Goal: Navigation & Orientation: Find specific page/section

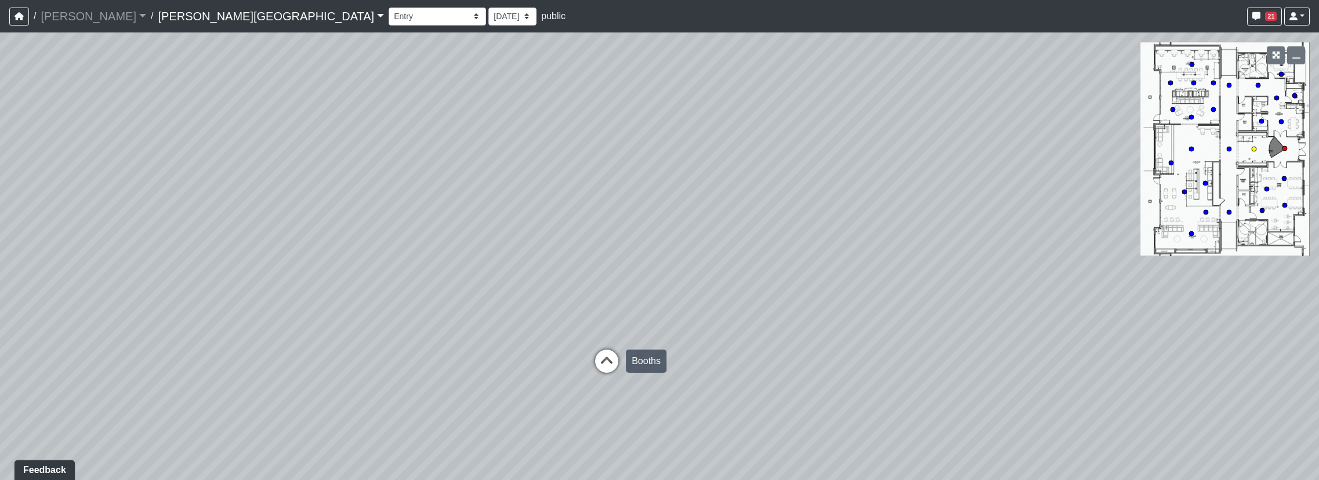
click at [609, 358] on icon at bounding box center [606, 367] width 35 height 35
click at [643, 410] on div "Loading... Booths Loading... Quiet Coworking - Entrance Loading... Hobby Room -…" at bounding box center [659, 256] width 1319 height 448
click at [627, 396] on icon at bounding box center [622, 400] width 35 height 35
click at [622, 368] on icon at bounding box center [614, 370] width 35 height 35
drag, startPoint x: 796, startPoint y: 308, endPoint x: 35, endPoint y: 335, distance: 761.3
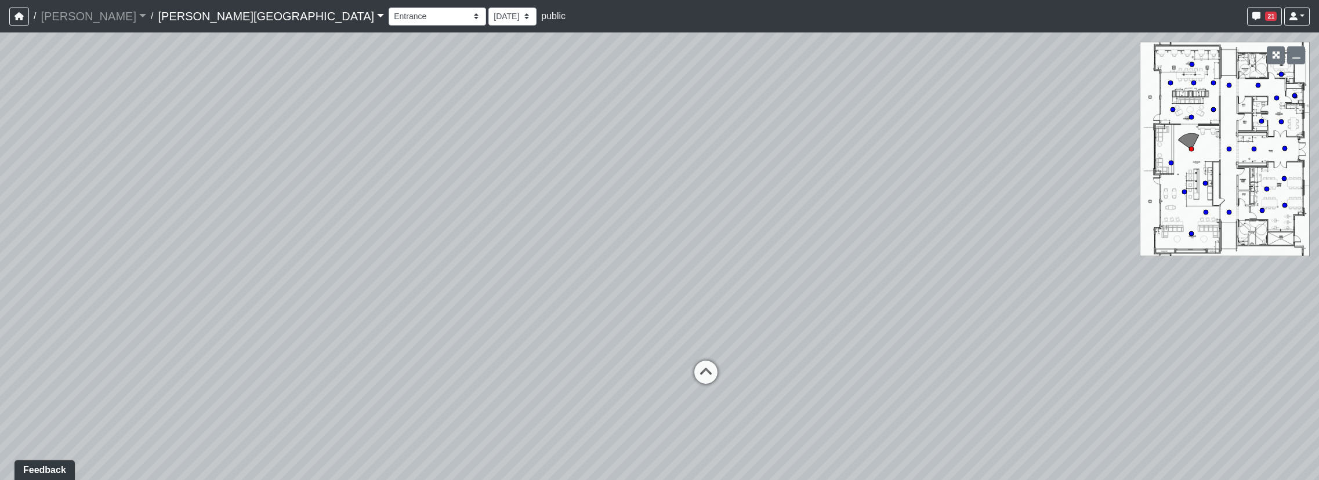
click at [35, 335] on div "Loading... Booths Loading... Quiet Coworking - Entrance Loading... Hobby Room -…" at bounding box center [659, 256] width 1319 height 448
click at [698, 375] on icon at bounding box center [705, 379] width 35 height 35
drag, startPoint x: 816, startPoint y: 351, endPoint x: 462, endPoint y: 324, distance: 355.4
click at [462, 324] on div "Loading... Booths Loading... Quiet Coworking - Entrance Loading... Hobby Room -…" at bounding box center [659, 256] width 1319 height 448
click at [1123, 262] on icon at bounding box center [1118, 265] width 35 height 35
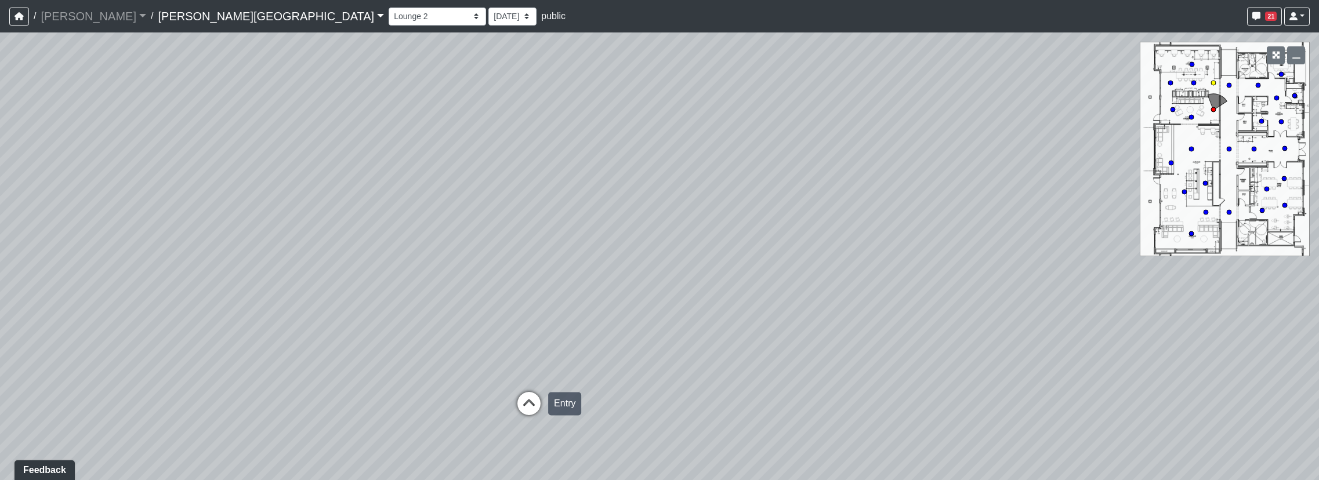
click at [523, 403] on icon at bounding box center [528, 409] width 35 height 35
drag, startPoint x: 524, startPoint y: 360, endPoint x: 885, endPoint y: 390, distance: 362.5
click at [885, 390] on div "Loading... Booths Loading... Quiet Coworking - Entrance Loading... Hobby Room -…" at bounding box center [659, 256] width 1319 height 448
drag, startPoint x: 407, startPoint y: 325, endPoint x: 753, endPoint y: 409, distance: 356.8
click at [753, 409] on div "Loading... Booths Loading... Quiet Coworking - Entrance Loading... Hobby Room -…" at bounding box center [659, 256] width 1319 height 448
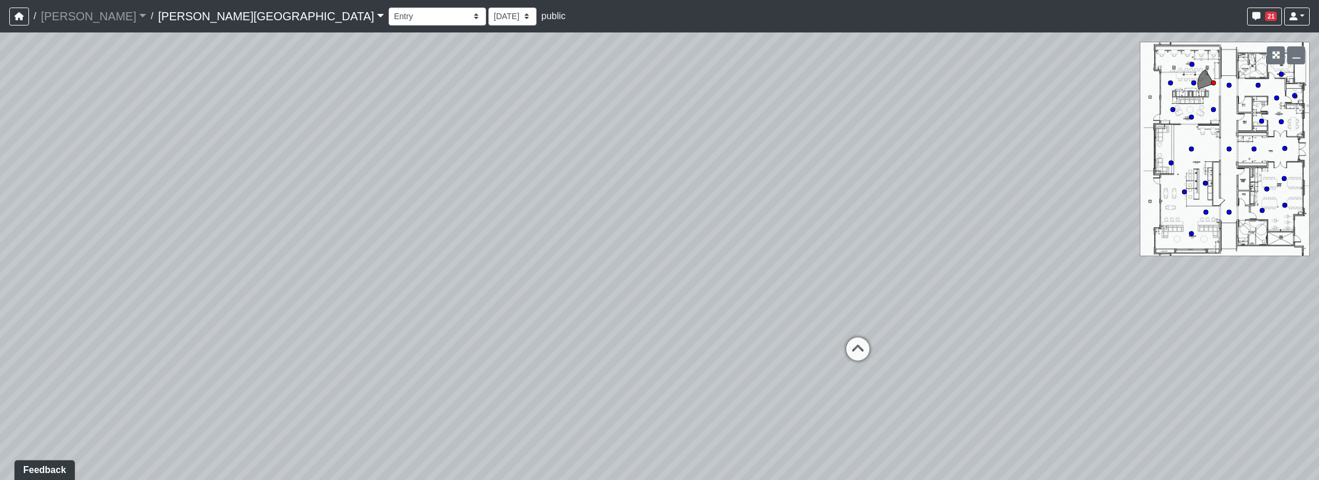
drag, startPoint x: 556, startPoint y: 369, endPoint x: 710, endPoint y: 307, distance: 166.3
click at [710, 307] on div "Loading... Booths Loading... Quiet Coworking - Entrance Loading... Hobby Room -…" at bounding box center [659, 256] width 1319 height 448
drag, startPoint x: 409, startPoint y: 338, endPoint x: 1025, endPoint y: 334, distance: 615.3
click at [1025, 334] on div "Loading... Booths Loading... Quiet Coworking - Entrance Loading... Hobby Room -…" at bounding box center [659, 256] width 1319 height 448
drag, startPoint x: 524, startPoint y: 376, endPoint x: 1197, endPoint y: 440, distance: 676.4
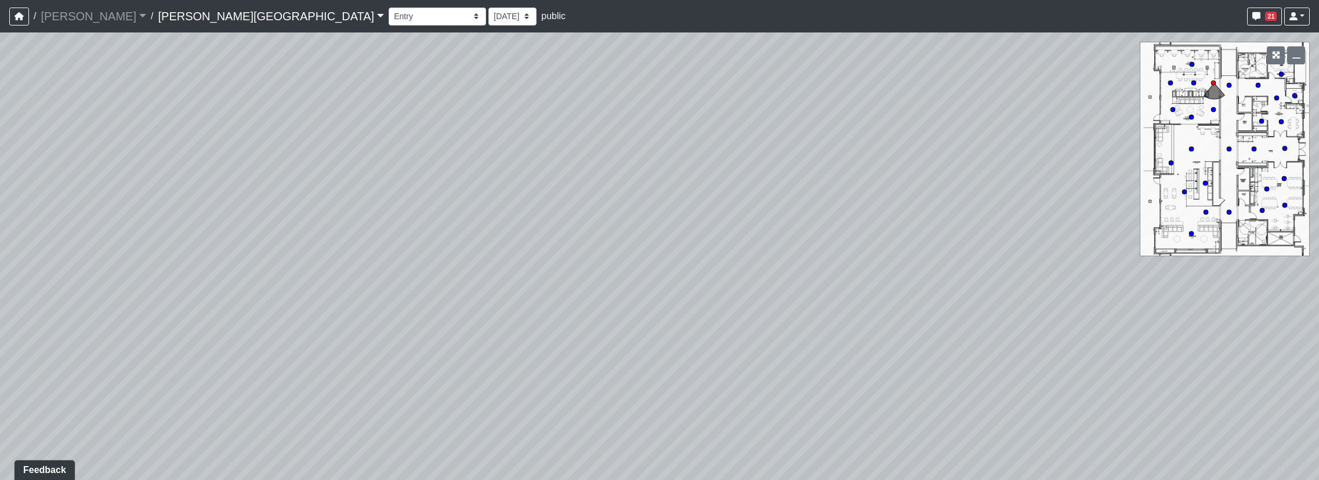
click at [1197, 440] on div "Loading... Booths Loading... Quiet Coworking - Entrance Loading... Hobby Room -…" at bounding box center [659, 256] width 1319 height 448
click at [317, 370] on div "Loading... Booths Loading... Quiet Coworking - Entrance Loading... Hobby Room -…" at bounding box center [659, 256] width 1319 height 448
click at [1191, 147] on circle at bounding box center [1191, 149] width 5 height 5
drag, startPoint x: 388, startPoint y: 355, endPoint x: 556, endPoint y: 357, distance: 167.6
click at [556, 357] on div "Loading... Booths Loading... Quiet Coworking - Entrance Loading... Hobby Room -…" at bounding box center [659, 256] width 1319 height 448
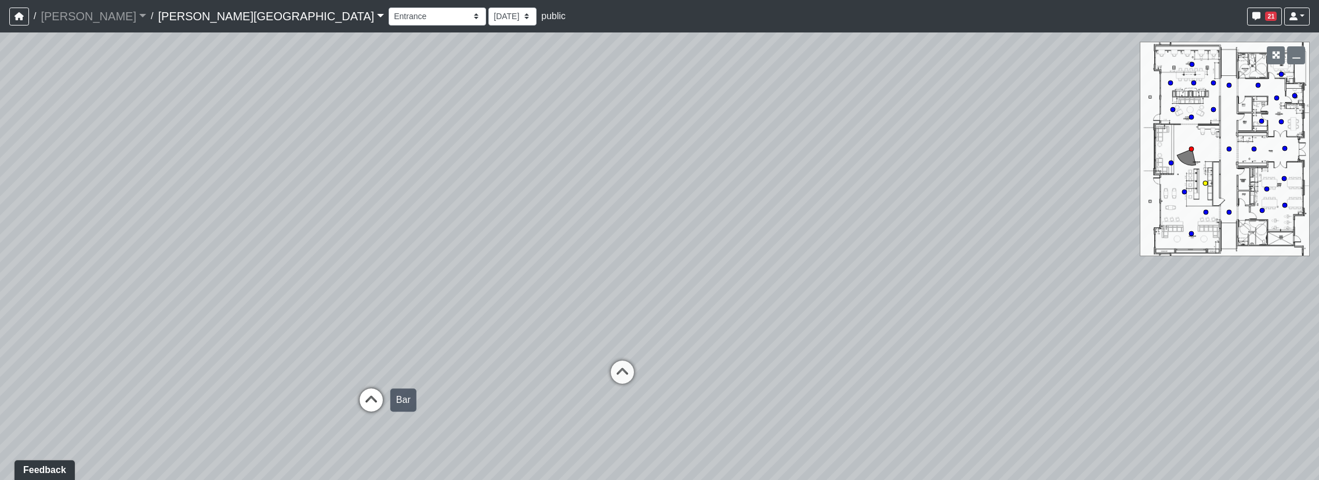
click at [378, 398] on icon at bounding box center [371, 406] width 35 height 35
drag, startPoint x: 521, startPoint y: 326, endPoint x: 634, endPoint y: 336, distance: 114.1
click at [634, 336] on div "Loading... Booths Loading... Quiet Coworking - Entrance Loading... Hobby Room -…" at bounding box center [659, 256] width 1319 height 448
click at [538, 429] on icon at bounding box center [540, 437] width 35 height 35
drag, startPoint x: 716, startPoint y: 396, endPoint x: 1051, endPoint y: 379, distance: 335.6
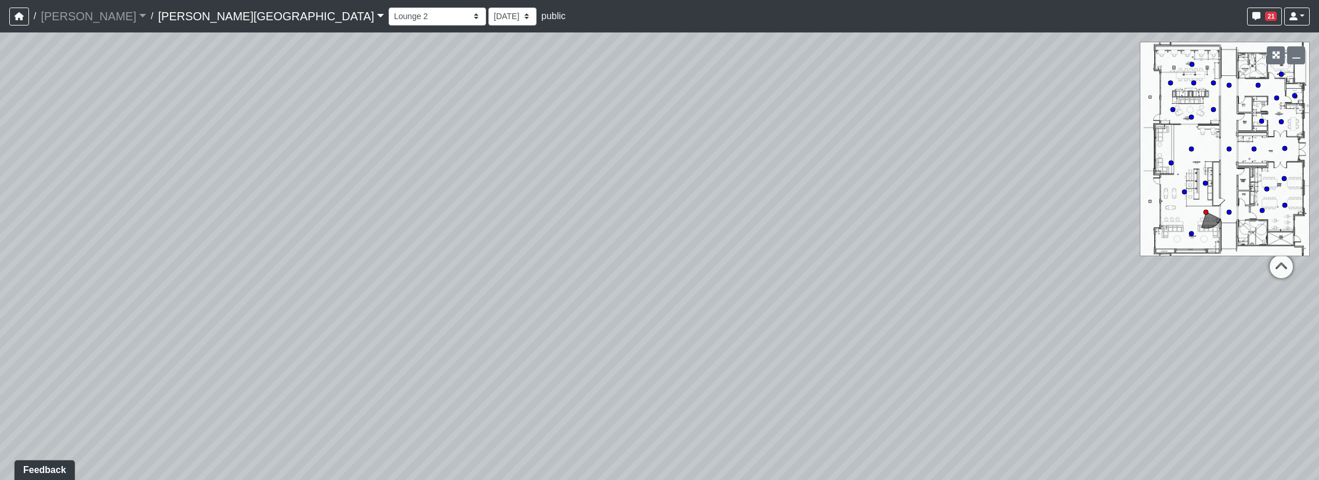
click at [1051, 379] on div "Loading... Booths Loading... Quiet Coworking - Entrance Loading... Hobby Room -…" at bounding box center [659, 256] width 1319 height 448
drag, startPoint x: 690, startPoint y: 281, endPoint x: 984, endPoint y: 289, distance: 294.7
click at [984, 289] on div "Loading... Booths Loading... Quiet Coworking - Entrance Loading... Hobby Room -…" at bounding box center [659, 256] width 1319 height 448
click at [1231, 209] on icon at bounding box center [1229, 212] width 6 height 6
drag, startPoint x: 553, startPoint y: 298, endPoint x: 1065, endPoint y: 307, distance: 512.7
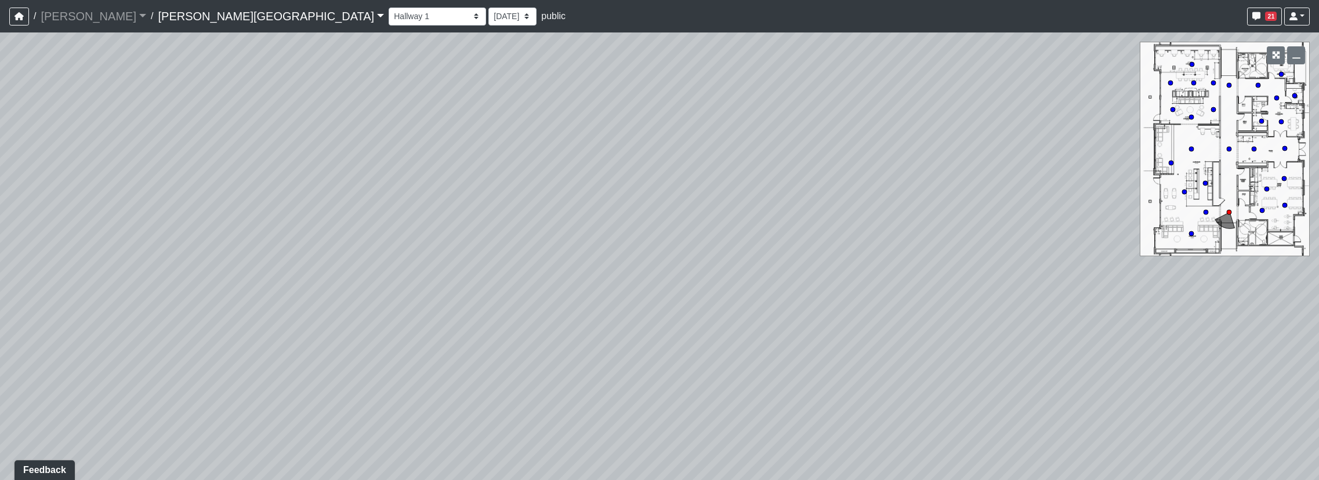
click at [1065, 307] on div "Loading... Booths Loading... Quiet Coworking - Entrance Loading... Hobby Room -…" at bounding box center [659, 256] width 1319 height 448
drag, startPoint x: 580, startPoint y: 317, endPoint x: 841, endPoint y: 284, distance: 263.0
click at [841, 284] on div "Loading... Booths Loading... Quiet Coworking - Entrance Loading... Hobby Room -…" at bounding box center [659, 256] width 1319 height 448
click at [1260, 212] on circle at bounding box center [1262, 210] width 5 height 5
drag, startPoint x: 993, startPoint y: 224, endPoint x: 325, endPoint y: 142, distance: 673.1
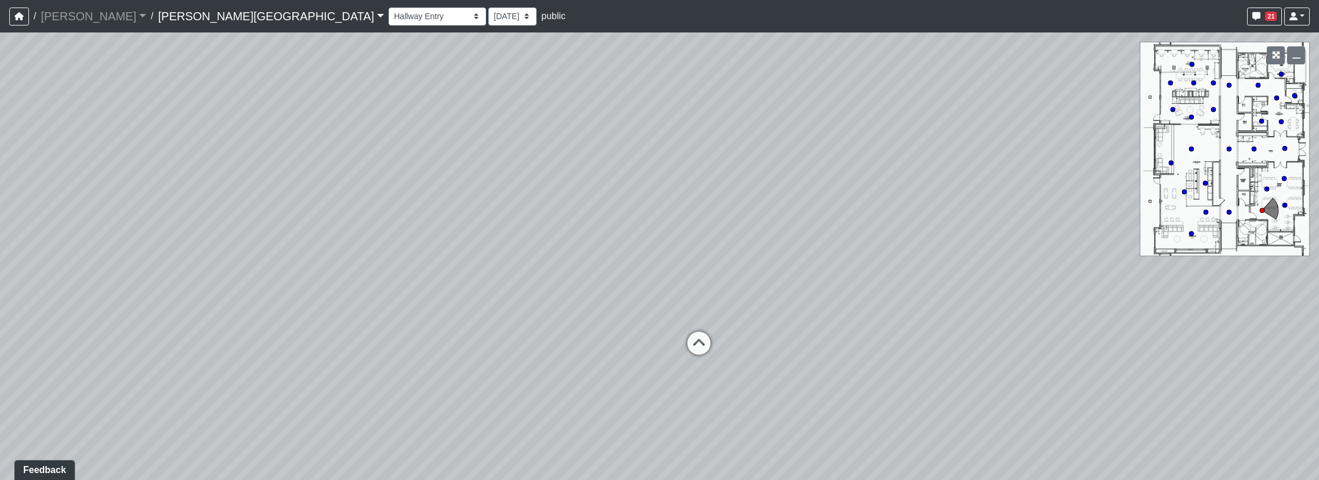
click at [325, 142] on div "Loading... Booths Loading... Quiet Coworking - Entrance Loading... Hobby Room -…" at bounding box center [659, 256] width 1319 height 448
drag, startPoint x: 785, startPoint y: 193, endPoint x: 36, endPoint y: 132, distance: 751.2
click at [35, 132] on div "Loading... Booths Loading... Quiet Coworking - Entrance Loading... Hobby Room -…" at bounding box center [659, 256] width 1319 height 448
drag, startPoint x: 660, startPoint y: 175, endPoint x: 194, endPoint y: 246, distance: 471.8
click at [194, 246] on div "Loading... Booths Loading... Quiet Coworking - Entrance Loading... Hobby Room -…" at bounding box center [659, 256] width 1319 height 448
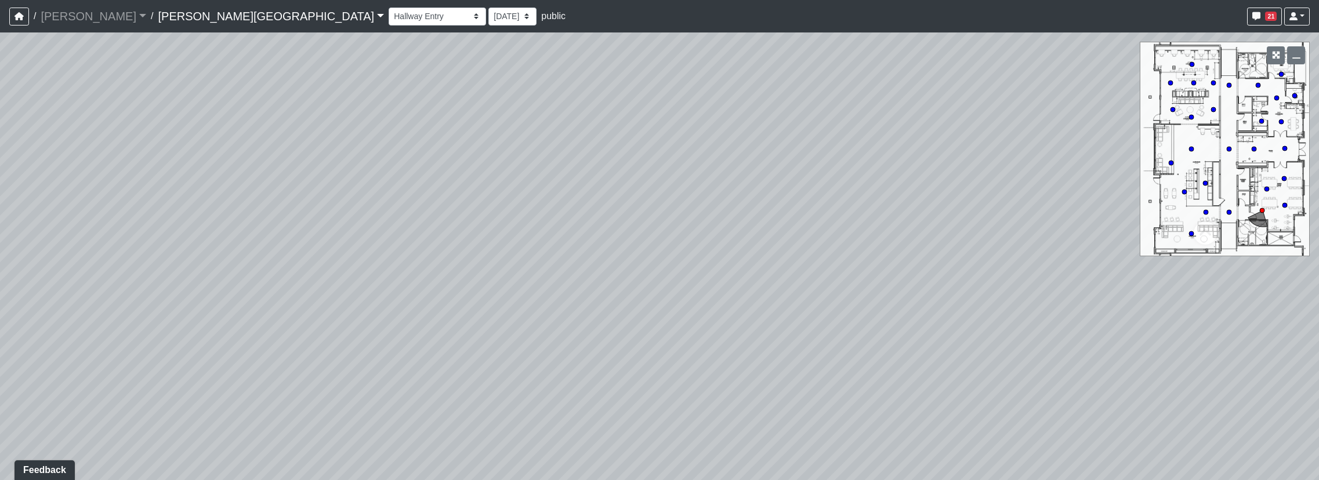
drag, startPoint x: 885, startPoint y: 122, endPoint x: 792, endPoint y: 247, distance: 155.8
click at [792, 247] on div "Loading... Booths Loading... Quiet Coworking - Entrance Loading... Hobby Room -…" at bounding box center [659, 256] width 1319 height 448
click at [1284, 150] on circle at bounding box center [1284, 148] width 5 height 5
drag, startPoint x: 651, startPoint y: 166, endPoint x: 825, endPoint y: 139, distance: 176.6
click at [825, 139] on div "Loading... Booths Loading... Quiet Coworking - Entrance Loading... Hobby Room -…" at bounding box center [659, 256] width 1319 height 448
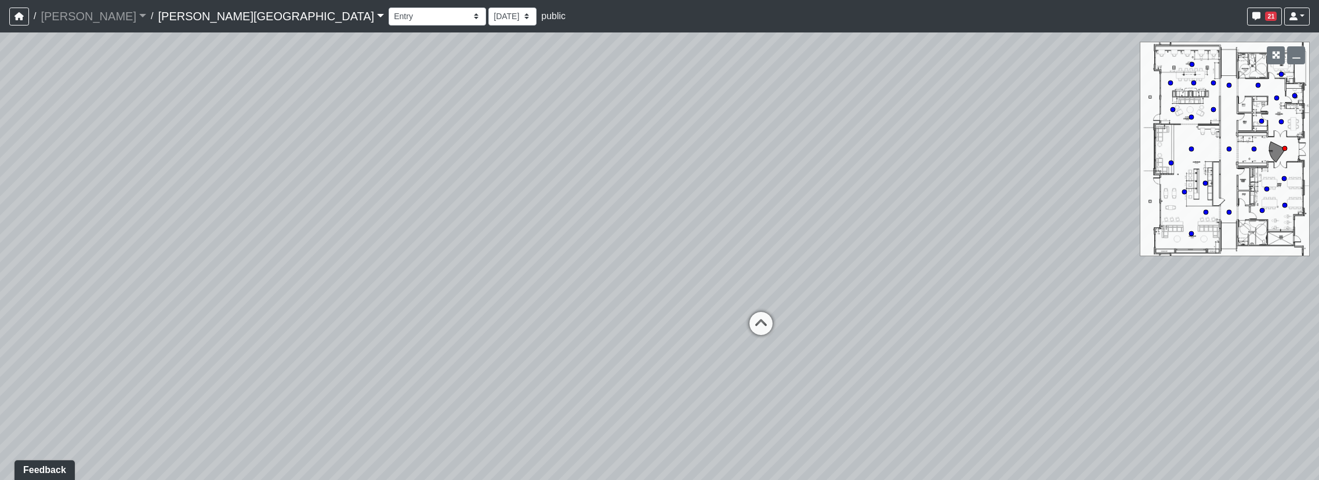
click at [1284, 121] on div "Loading... Booths Loading... Quiet Coworking - Entrance Loading... Hobby Room -…" at bounding box center [659, 256] width 1319 height 448
click at [1282, 122] on circle at bounding box center [1281, 121] width 5 height 5
drag, startPoint x: 814, startPoint y: 185, endPoint x: 392, endPoint y: 265, distance: 429.1
click at [340, 265] on div "Loading... Booths Loading... Quiet Coworking - Entrance Loading... Hobby Room -…" at bounding box center [659, 256] width 1319 height 448
drag, startPoint x: 906, startPoint y: 347, endPoint x: 1335, endPoint y: 333, distance: 428.8
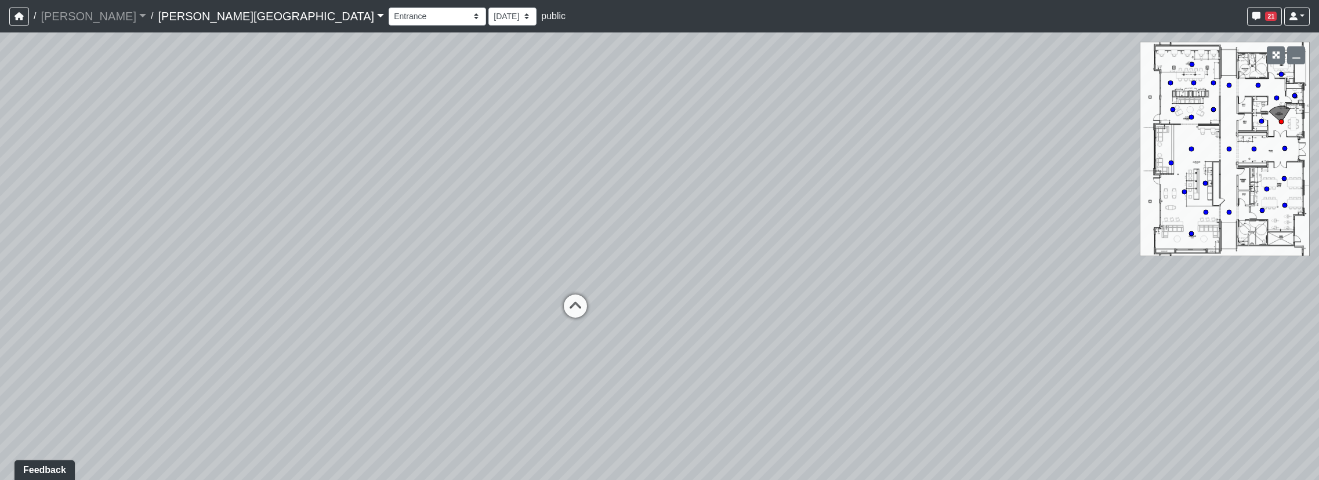
click at [1318, 333] on html "/ [PERSON_NAME] Loading... / [PERSON_NAME][GEOGRAPHIC_DATA][PERSON_NAME] Loadin…" at bounding box center [659, 240] width 1319 height 480
drag, startPoint x: 689, startPoint y: 378, endPoint x: 992, endPoint y: 332, distance: 306.2
click at [992, 332] on div "Loading... Booths Loading... Quiet Coworking - Entrance Loading... Hobby Room -…" at bounding box center [659, 256] width 1319 height 448
click at [774, 266] on icon at bounding box center [762, 270] width 35 height 35
drag, startPoint x: 826, startPoint y: 316, endPoint x: 1315, endPoint y: 463, distance: 511.0
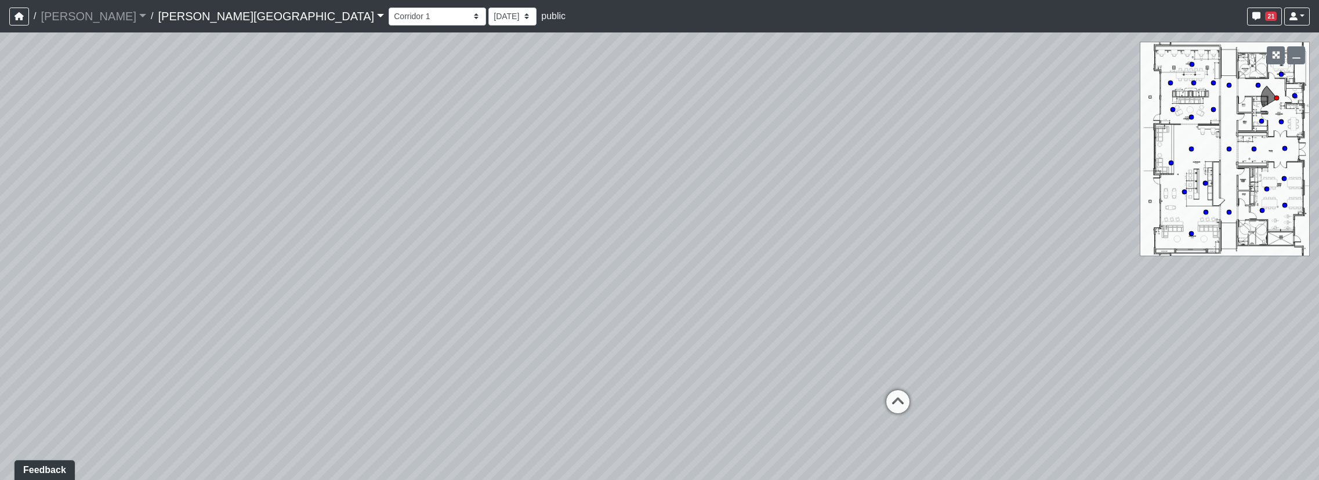
click at [1315, 463] on div "Loading... Booths Loading... Quiet Coworking - Entrance Loading... Hobby Room -…" at bounding box center [659, 256] width 1319 height 448
drag, startPoint x: 922, startPoint y: 404, endPoint x: 982, endPoint y: 399, distance: 60.5
click at [982, 399] on div "Loading... Booths Loading... Quiet Coworking - Entrance Loading... Hobby Room -…" at bounding box center [659, 256] width 1319 height 448
click at [955, 395] on icon at bounding box center [942, 406] width 35 height 35
drag, startPoint x: 918, startPoint y: 410, endPoint x: 953, endPoint y: 127, distance: 285.2
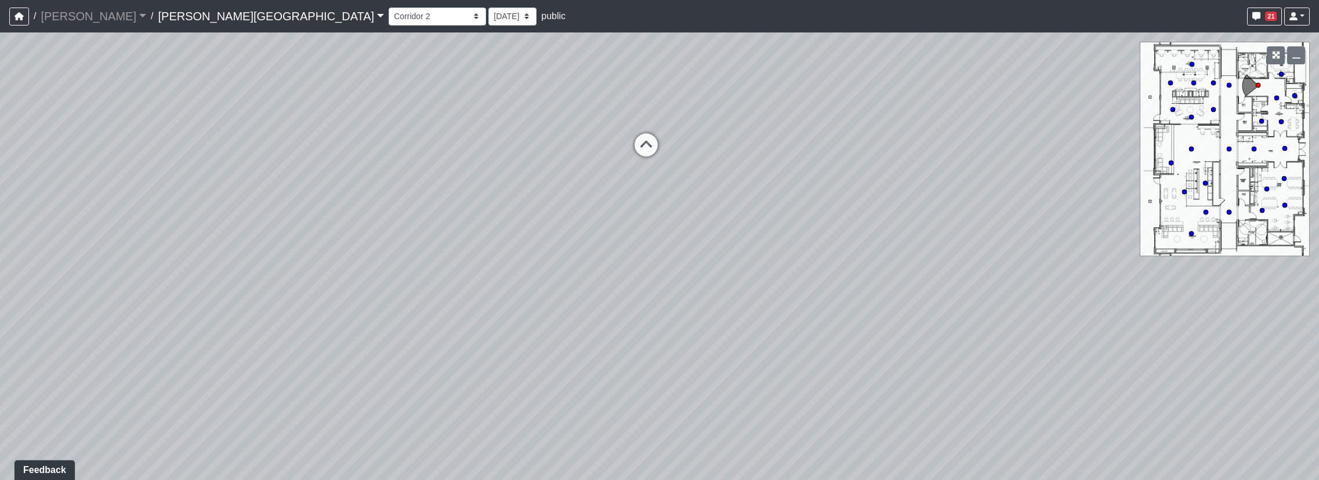
click at [953, 127] on div "Loading... Booths Loading... Quiet Coworking - Entrance Loading... Hobby Room -…" at bounding box center [659, 256] width 1319 height 448
click at [1280, 74] on circle at bounding box center [1281, 74] width 5 height 5
select select "p2y4Uwmyzws345qqrYUgzo"
drag, startPoint x: 1073, startPoint y: 154, endPoint x: 271, endPoint y: 230, distance: 805.7
click at [35, 246] on div "Loading... Booths Loading... Quiet Coworking - Entrance Loading... Hobby Room -…" at bounding box center [659, 256] width 1319 height 448
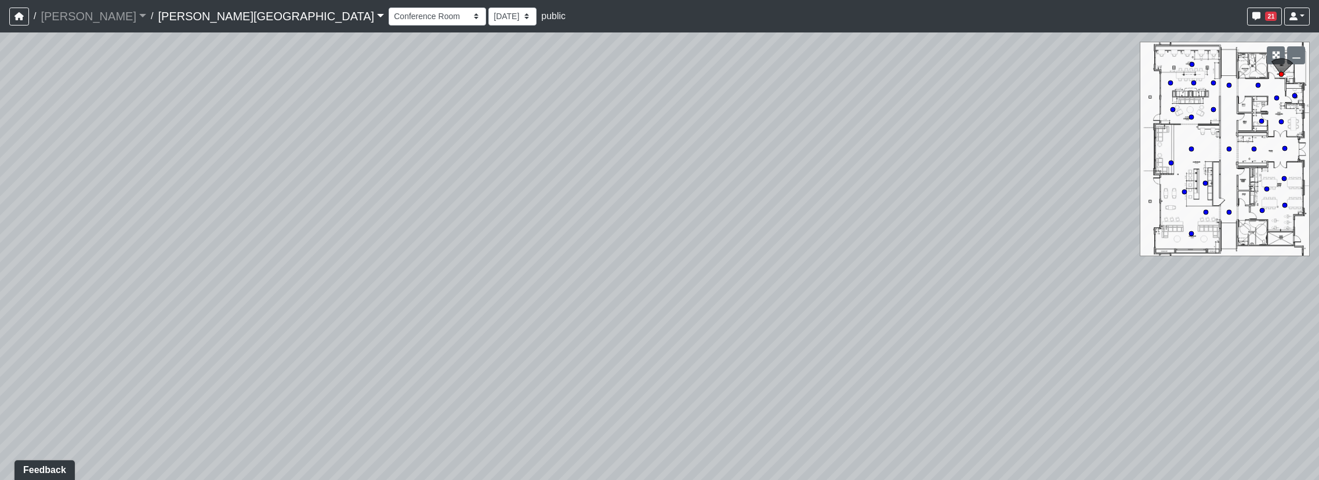
drag, startPoint x: 970, startPoint y: 326, endPoint x: 314, endPoint y: 264, distance: 658.2
click at [304, 278] on div "Loading... Booths Loading... Quiet Coworking - Entrance Loading... Hobby Room -…" at bounding box center [659, 256] width 1319 height 448
drag, startPoint x: 771, startPoint y: 342, endPoint x: 554, endPoint y: 283, distance: 224.8
click at [554, 285] on div "Loading... Booths Loading... Quiet Coworking - Entrance Loading... Hobby Room -…" at bounding box center [659, 256] width 1319 height 448
drag, startPoint x: 999, startPoint y: 353, endPoint x: 1066, endPoint y: 267, distance: 109.2
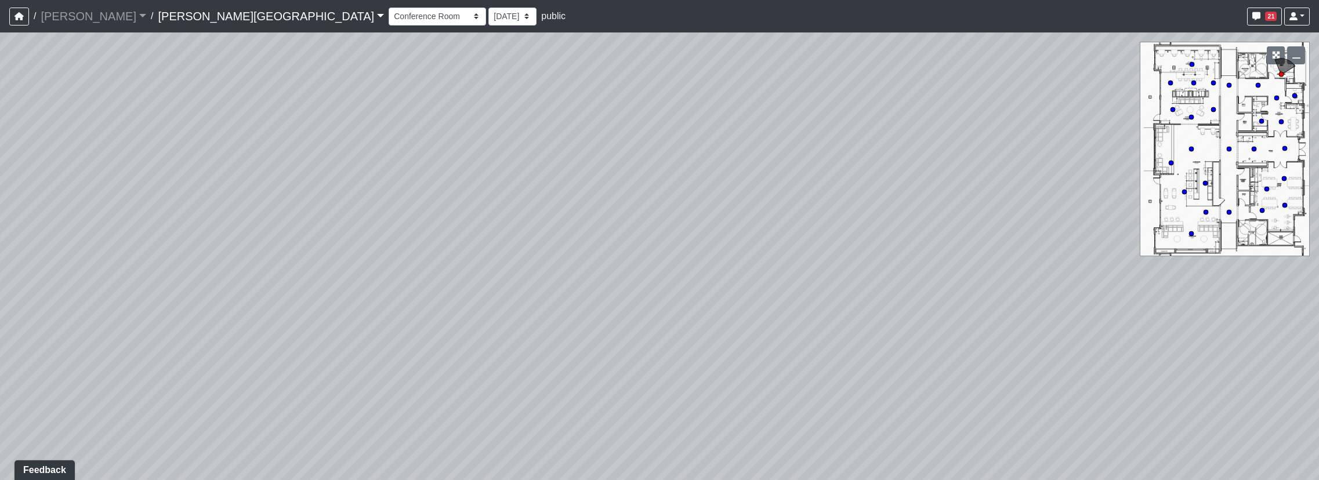
click at [1066, 267] on div "Loading... Booths Loading... Quiet Coworking - Entrance Loading... Hobby Room -…" at bounding box center [659, 256] width 1319 height 448
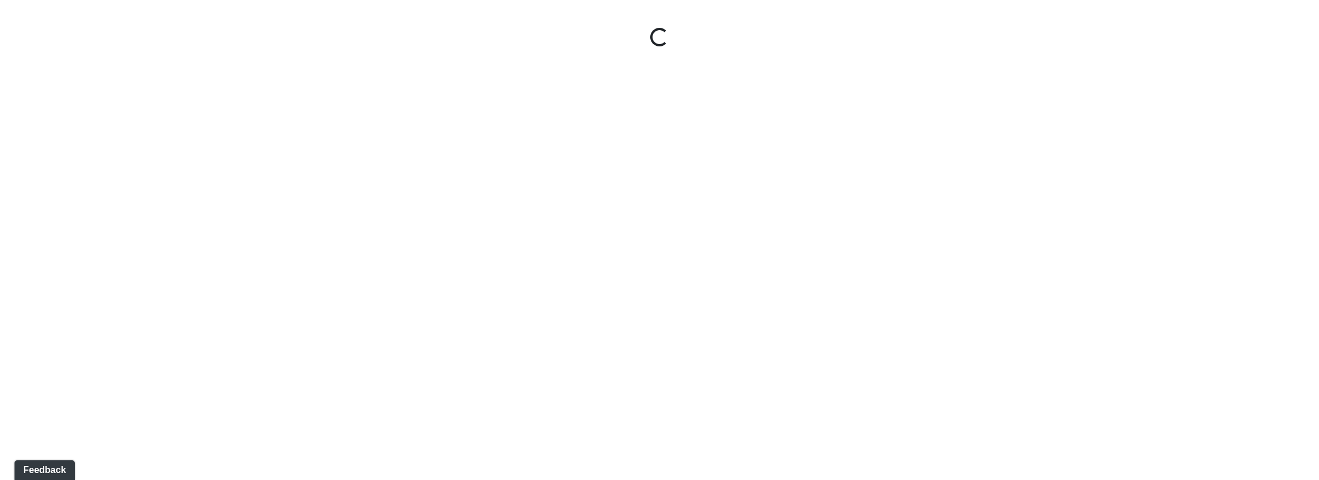
select select "jjYrwuVTQNM22FbxVCQ1FR"
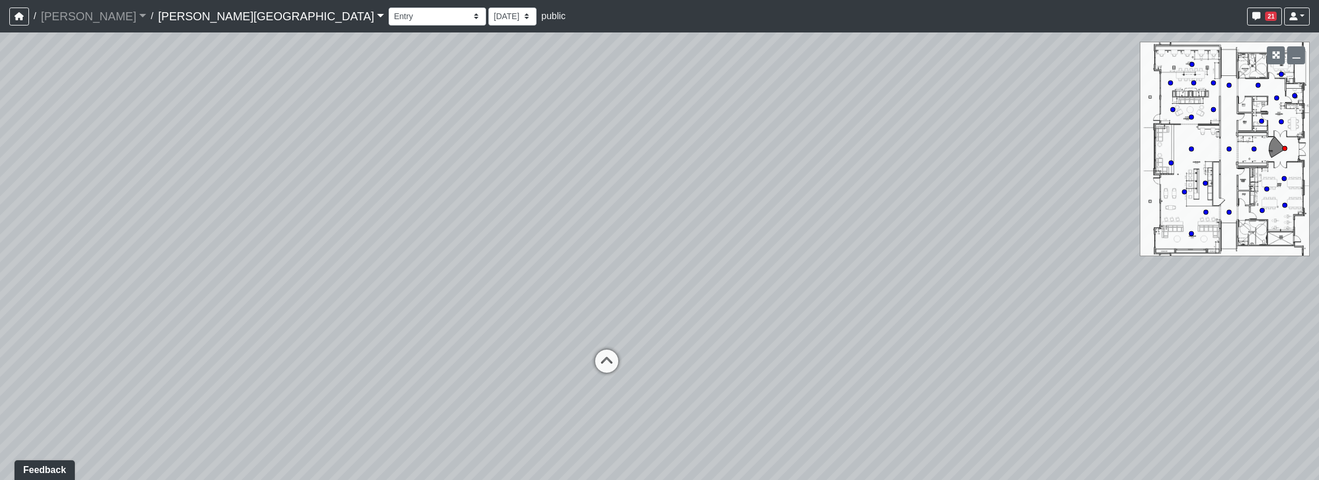
click at [167, 19] on link "[PERSON_NAME][GEOGRAPHIC_DATA]" at bounding box center [271, 16] width 226 height 23
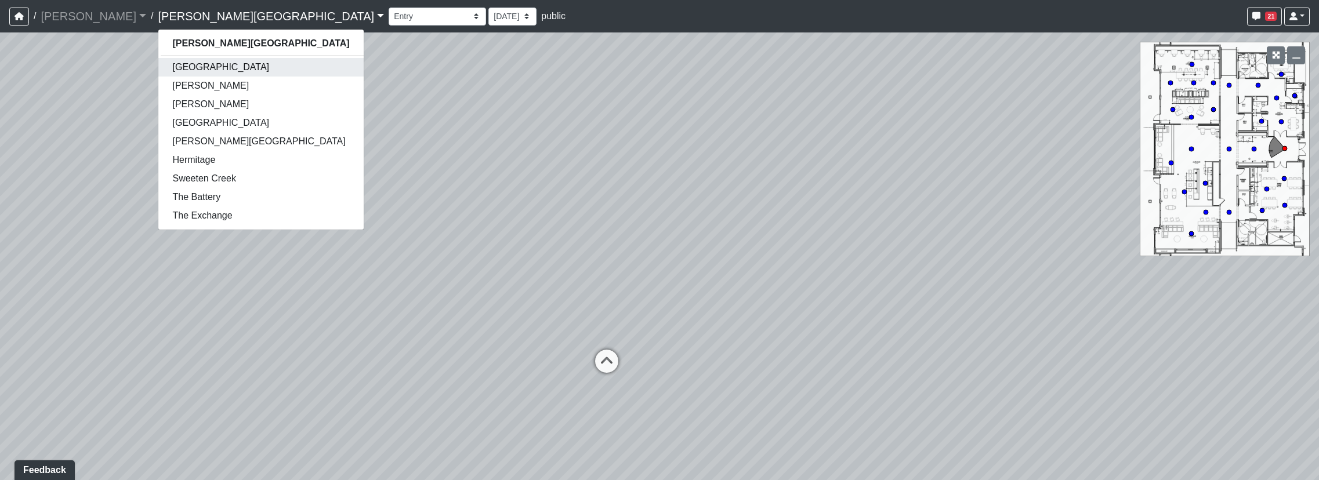
click at [169, 71] on link "Boiling Springs" at bounding box center [260, 67] width 205 height 19
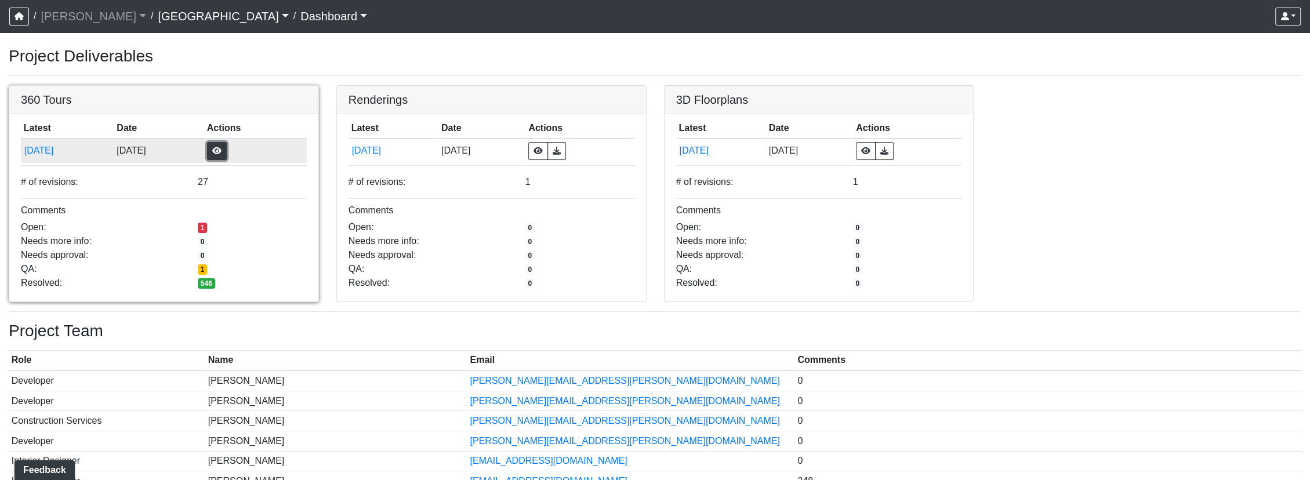
click at [227, 156] on button "button" at bounding box center [217, 151] width 20 height 18
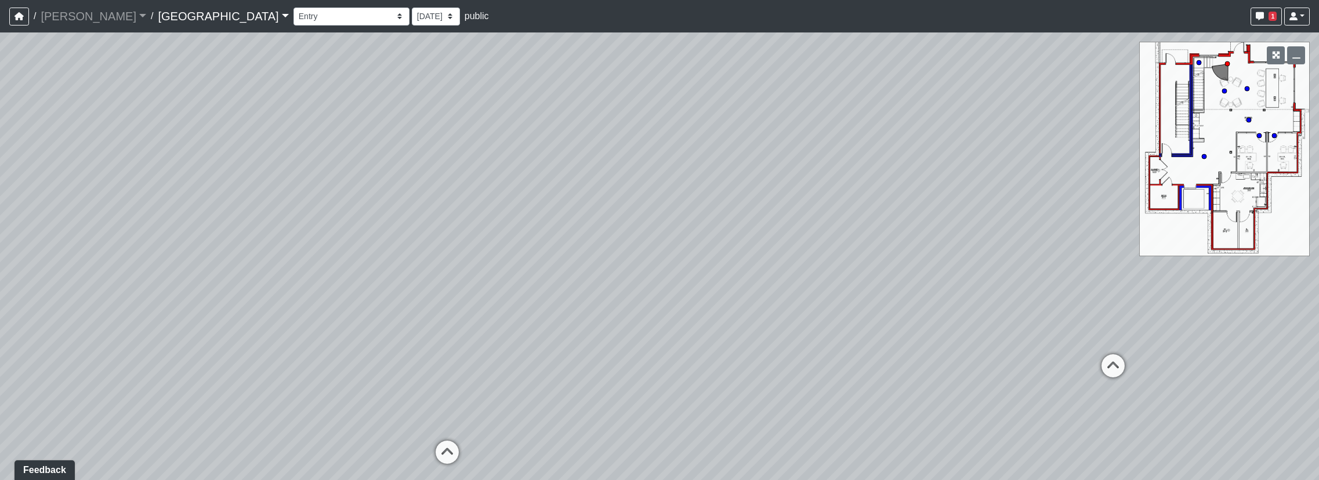
drag, startPoint x: 707, startPoint y: 375, endPoint x: 204, endPoint y: 340, distance: 504.6
click at [204, 340] on div "Loading... Reception Desk Loading... Lobby Loading... Landing" at bounding box center [659, 256] width 1319 height 448
drag, startPoint x: 683, startPoint y: 202, endPoint x: 1111, endPoint y: 141, distance: 432.9
click at [1111, 141] on div "Loading... Reception Desk Loading... Lobby Loading... Landing" at bounding box center [659, 256] width 1319 height 448
drag, startPoint x: 637, startPoint y: 25, endPoint x: 635, endPoint y: 289, distance: 263.9
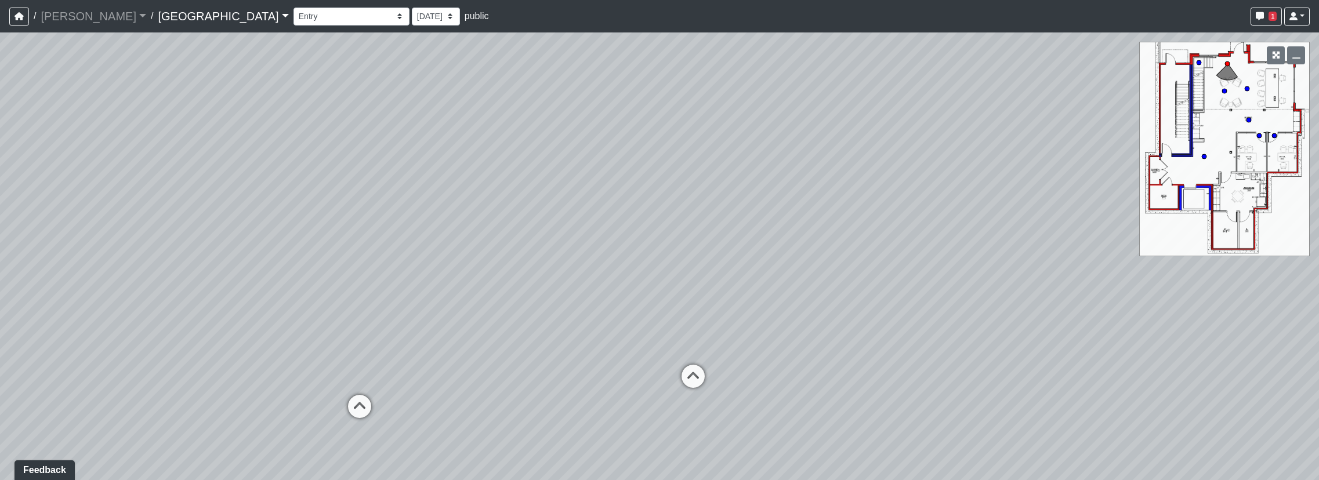
click at [635, 289] on div "/ Flournoy Flournoy Loading... / Boiling Springs Boiling Springs Loading... Boi…" at bounding box center [659, 240] width 1319 height 480
drag, startPoint x: 393, startPoint y: 199, endPoint x: 803, endPoint y: 79, distance: 427.2
click at [803, 79] on div "Loading... Reception Desk Loading... Lobby Loading... Landing" at bounding box center [659, 256] width 1319 height 448
drag, startPoint x: 1023, startPoint y: 217, endPoint x: 35, endPoint y: 51, distance: 1002.1
click at [35, 51] on div "Loading... Reception Desk Loading... Lobby Loading... Landing" at bounding box center [659, 256] width 1319 height 448
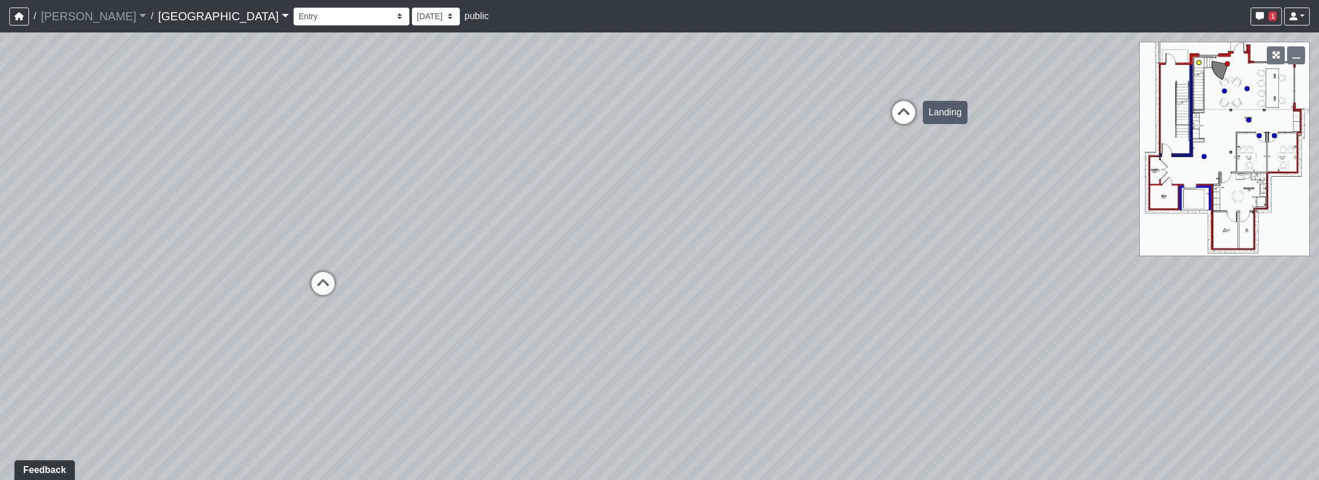
click at [914, 111] on icon at bounding box center [903, 118] width 35 height 35
drag, startPoint x: 440, startPoint y: 79, endPoint x: 970, endPoint y: 480, distance: 664.1
click at [973, 480] on html "/ Flournoy Flournoy Loading... / Boiling Springs Boiling Springs Loading... Boi…" at bounding box center [659, 240] width 1319 height 480
click at [588, 191] on icon at bounding box center [582, 190] width 35 height 35
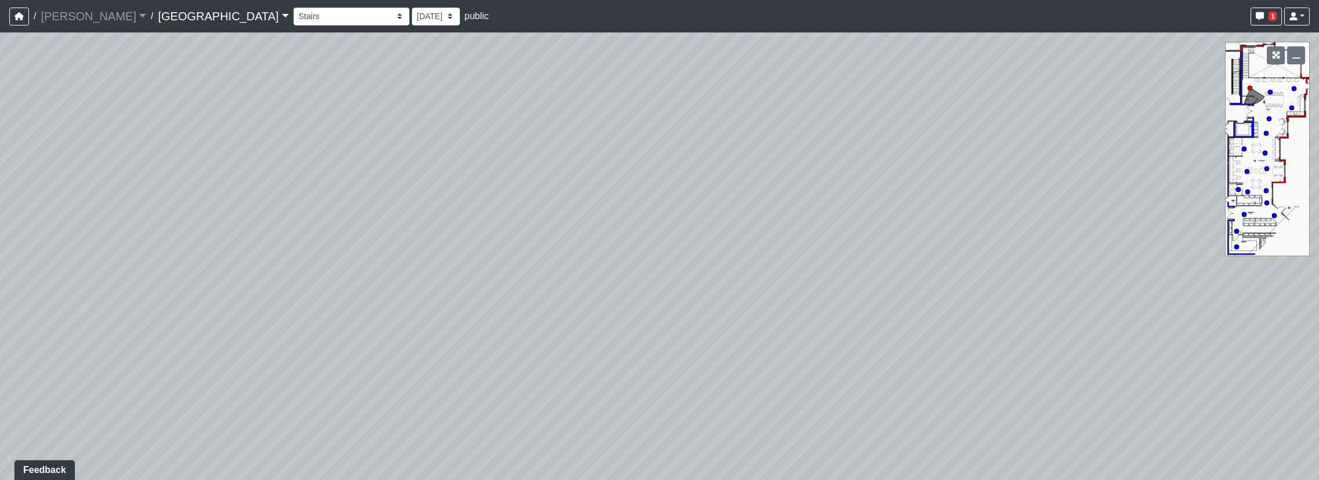
drag, startPoint x: 456, startPoint y: 222, endPoint x: 807, endPoint y: 194, distance: 352.5
click at [807, 194] on div "Loading... Reception Desk Loading... Lobby Loading... Landing Loading... Entry …" at bounding box center [659, 256] width 1319 height 448
drag, startPoint x: 371, startPoint y: 289, endPoint x: 721, endPoint y: 197, distance: 361.6
click at [721, 197] on div "Loading... Reception Desk Loading... Lobby Loading... Landing Loading... Entry …" at bounding box center [659, 256] width 1319 height 448
click at [429, 462] on icon at bounding box center [440, 468] width 35 height 35
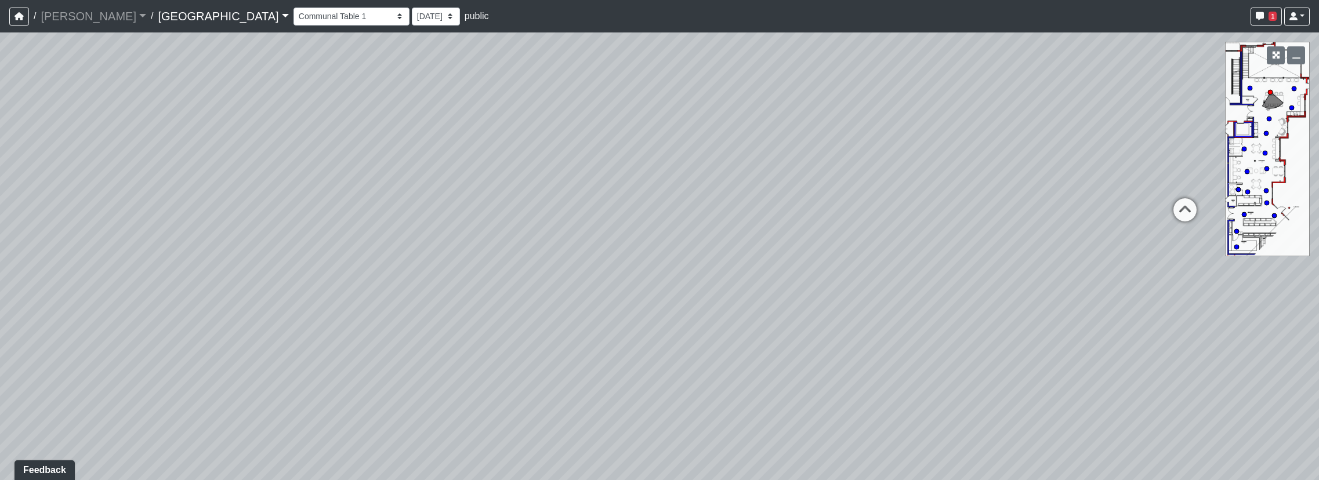
drag, startPoint x: 693, startPoint y: 419, endPoint x: 251, endPoint y: 361, distance: 445.7
click at [251, 361] on div "Loading... Reception Desk Loading... Lobby Loading... Landing Loading... Entry …" at bounding box center [659, 256] width 1319 height 448
drag, startPoint x: 611, startPoint y: 253, endPoint x: 521, endPoint y: 333, distance: 120.4
click at [521, 333] on div "Loading... Reception Desk Loading... Lobby Loading... Landing Loading... Entry …" at bounding box center [659, 256] width 1319 height 448
click at [705, 279] on div "Loading... Reception Desk Loading... Lobby Loading... Landing Loading... Entry …" at bounding box center [659, 256] width 1319 height 448
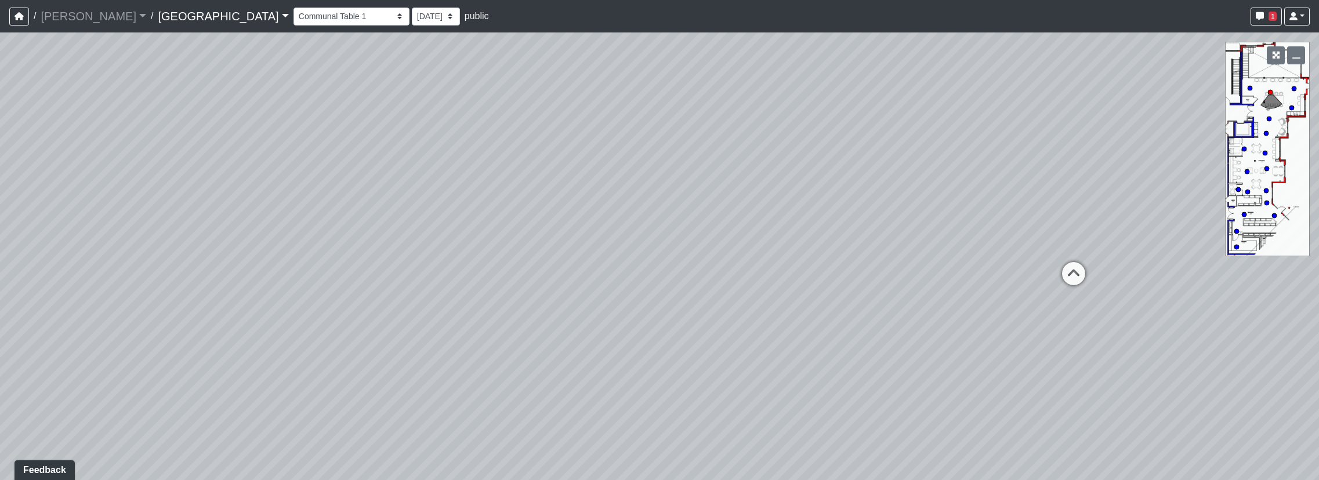
click at [431, 271] on div "Loading... Reception Desk Loading... Lobby Loading... Landing Loading... Entry …" at bounding box center [659, 256] width 1319 height 448
drag, startPoint x: 585, startPoint y: 382, endPoint x: 586, endPoint y: 356, distance: 26.1
click at [586, 356] on div "Loading... Reception Desk Loading... Lobby Loading... Landing Loading... Entry …" at bounding box center [659, 256] width 1319 height 448
click at [1071, 244] on icon at bounding box center [1074, 255] width 35 height 35
drag, startPoint x: 673, startPoint y: 296, endPoint x: 597, endPoint y: 295, distance: 75.4
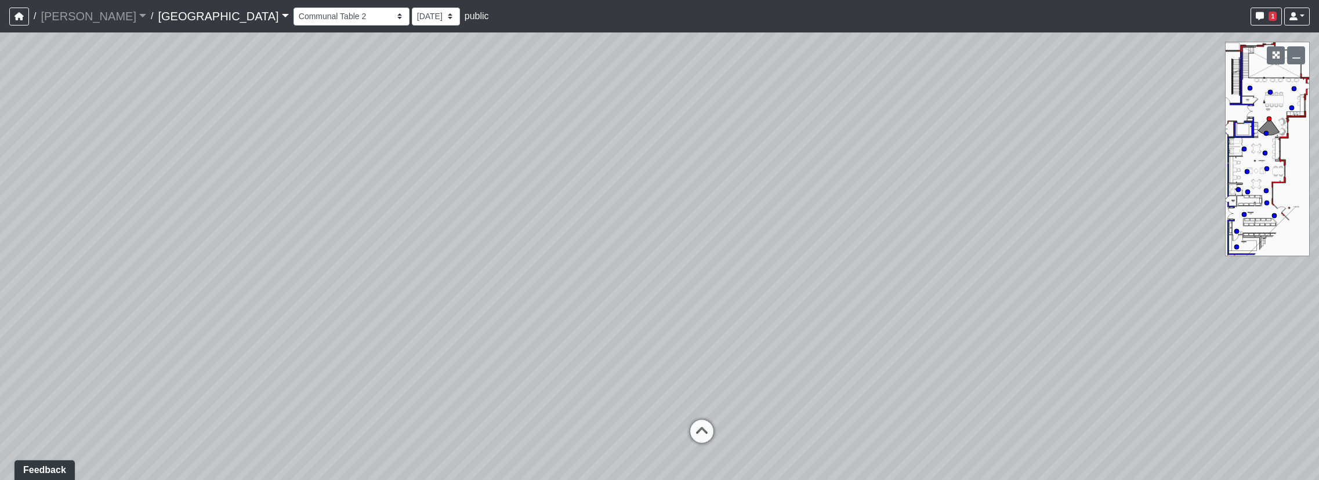
click at [597, 295] on div "Loading... Reception Desk Loading... Lobby Loading... Landing Loading... Entry …" at bounding box center [659, 256] width 1319 height 448
click at [702, 432] on icon at bounding box center [701, 437] width 35 height 35
drag, startPoint x: 779, startPoint y: 395, endPoint x: 471, endPoint y: 364, distance: 310.1
click at [471, 364] on div "Loading... Reception Desk Loading... Lobby Loading... Landing Loading... Entry …" at bounding box center [659, 256] width 1319 height 448
click at [444, 415] on icon at bounding box center [442, 428] width 35 height 35
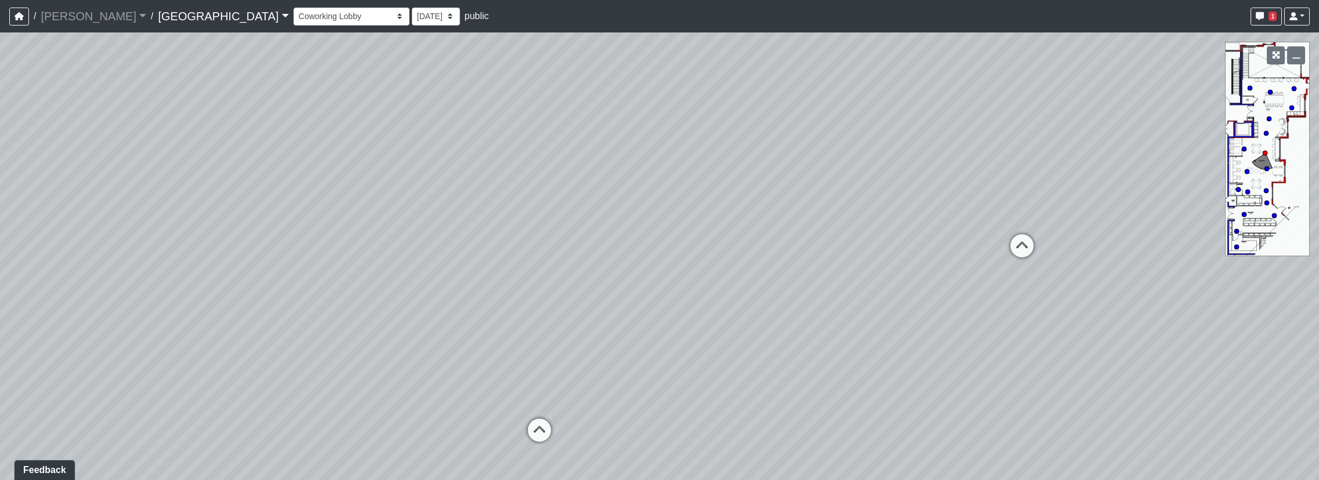
drag, startPoint x: 552, startPoint y: 359, endPoint x: 735, endPoint y: 374, distance: 183.9
click at [735, 374] on div "Loading... Reception Desk Loading... Lobby Loading... Landing Loading... Entry …" at bounding box center [659, 256] width 1319 height 448
click at [554, 422] on icon at bounding box center [552, 426] width 35 height 35
click at [582, 391] on icon at bounding box center [575, 393] width 35 height 35
drag, startPoint x: 592, startPoint y: 349, endPoint x: 834, endPoint y: 412, distance: 250.7
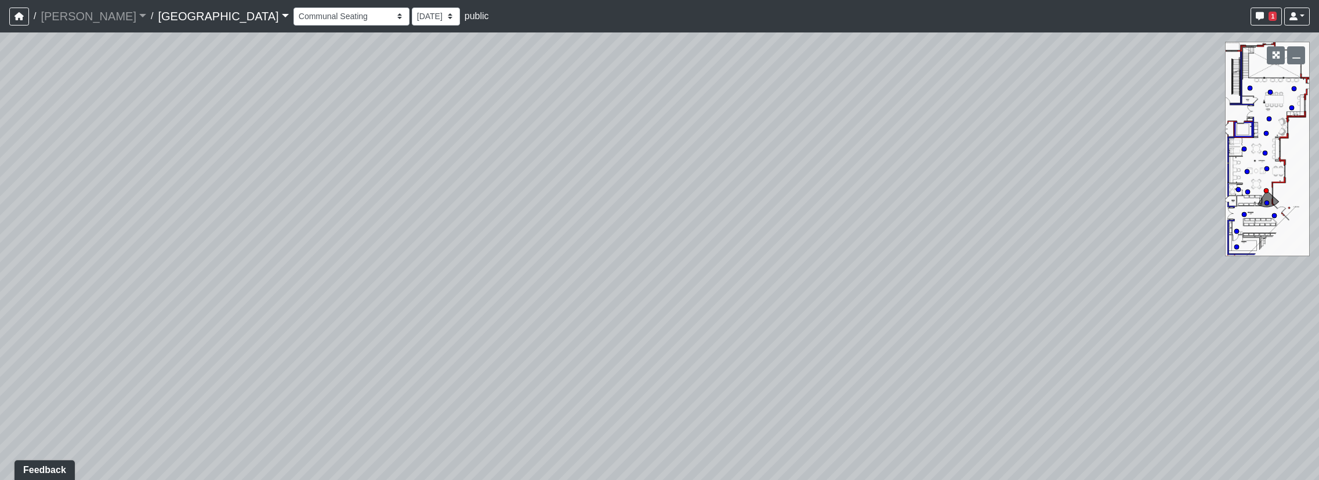
click at [834, 412] on div "Loading... Reception Desk Loading... Lobby Loading... Landing Loading... Entry …" at bounding box center [659, 256] width 1319 height 448
drag, startPoint x: 789, startPoint y: 434, endPoint x: 816, endPoint y: 365, distance: 74.5
click at [816, 365] on div "Loading... Reception Desk Loading... Lobby Loading... Landing Loading... Entry …" at bounding box center [659, 256] width 1319 height 448
click at [720, 445] on icon at bounding box center [727, 447] width 35 height 35
drag, startPoint x: 586, startPoint y: 353, endPoint x: 785, endPoint y: 375, distance: 200.6
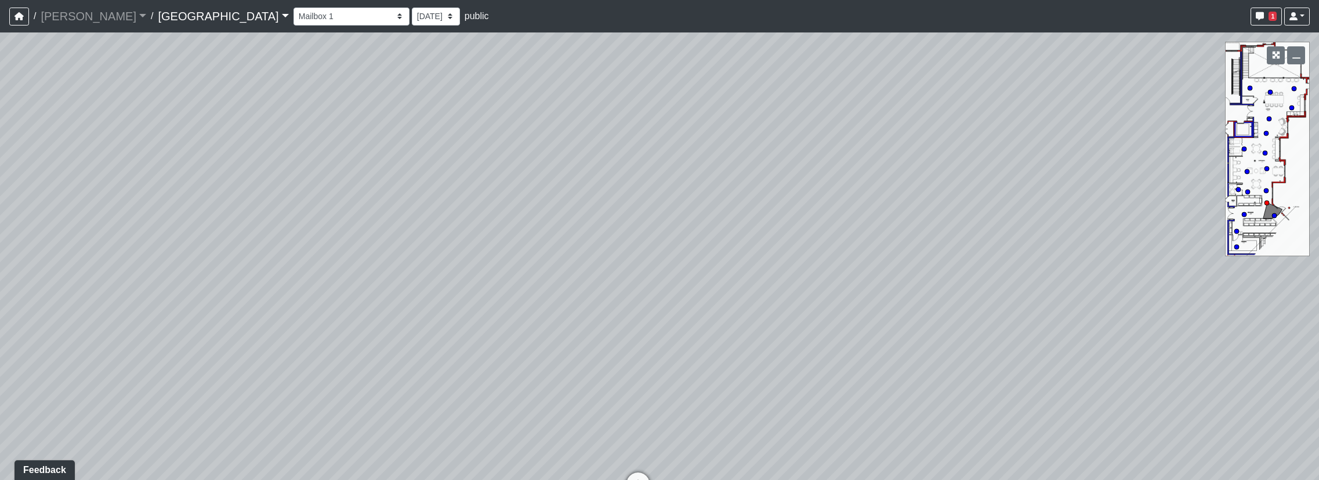
click at [785, 375] on div "Loading... Reception Desk Loading... Lobby Loading... Landing Loading... Entry …" at bounding box center [659, 256] width 1319 height 448
drag, startPoint x: 674, startPoint y: 433, endPoint x: 700, endPoint y: 389, distance: 50.9
click at [700, 389] on div "Loading... Reception Desk Loading... Lobby Loading... Landing Loading... Entry …" at bounding box center [659, 256] width 1319 height 448
click at [669, 437] on icon at bounding box center [661, 440] width 35 height 35
click at [624, 391] on icon at bounding box center [614, 397] width 35 height 35
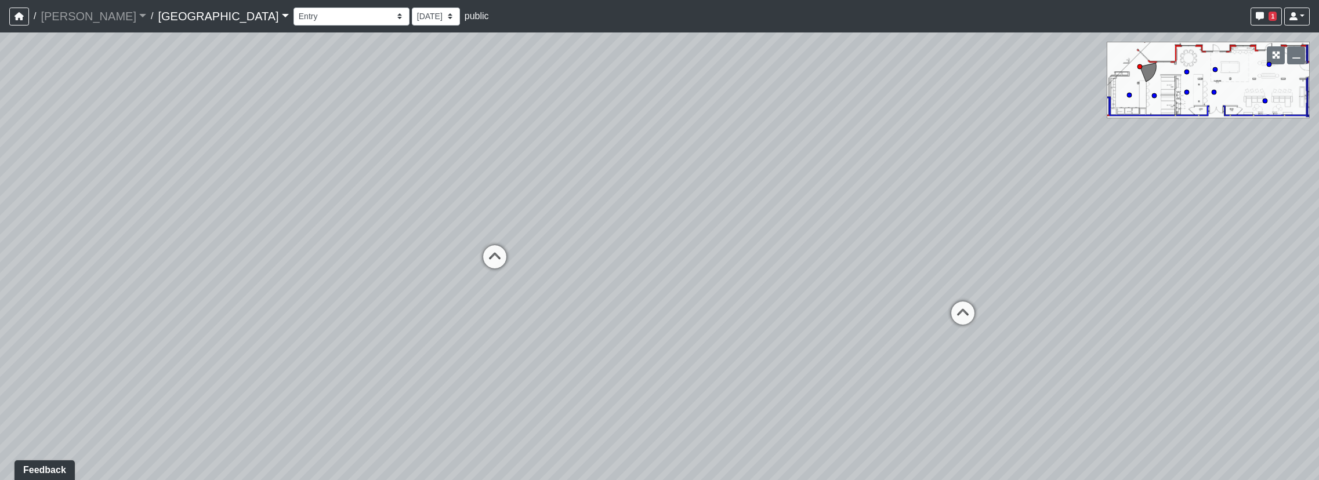
drag, startPoint x: 562, startPoint y: 291, endPoint x: 1009, endPoint y: 308, distance: 447.5
click at [1009, 308] on div "Loading... Reception Desk Loading... Lobby Loading... Landing Loading... Entry …" at bounding box center [659, 256] width 1319 height 448
click at [486, 246] on icon at bounding box center [494, 262] width 35 height 35
click at [472, 317] on icon at bounding box center [473, 331] width 35 height 35
select select "h2D5HCC6FNHcpzbJmAESQS"
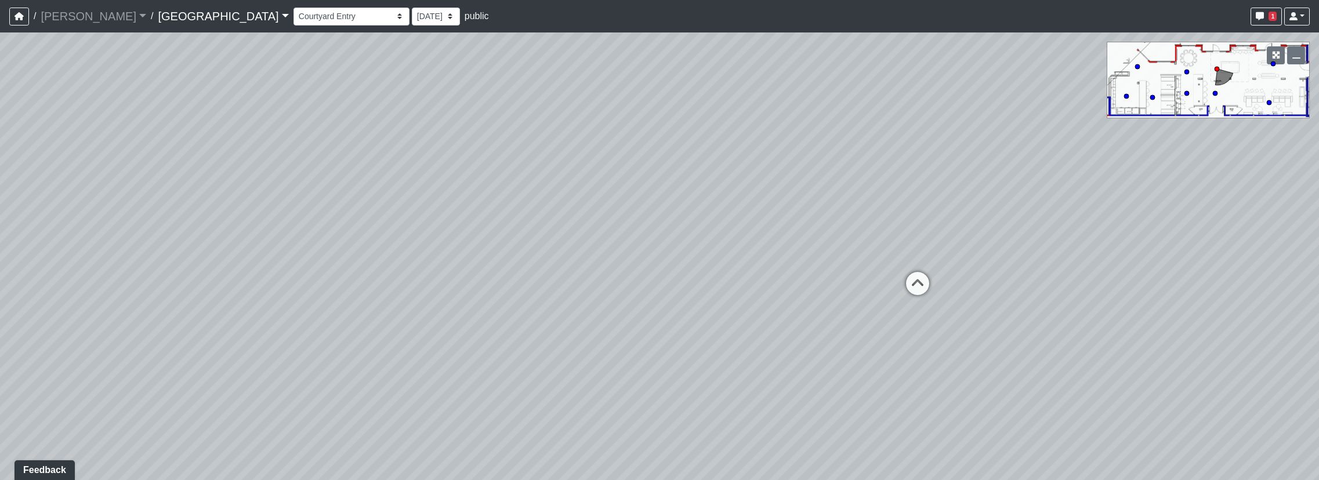
drag, startPoint x: 431, startPoint y: 322, endPoint x: 99, endPoint y: 245, distance: 341.6
click at [99, 245] on div "Loading... Reception Desk Loading... Lobby Loading... Landing Loading... Entry …" at bounding box center [659, 256] width 1319 height 448
drag, startPoint x: 463, startPoint y: 346, endPoint x: 491, endPoint y: 337, distance: 28.8
click at [491, 337] on div "Loading... Reception Desk Loading... Lobby Loading... Landing Loading... Entry …" at bounding box center [659, 256] width 1319 height 448
drag, startPoint x: 532, startPoint y: 345, endPoint x: 592, endPoint y: 346, distance: 60.3
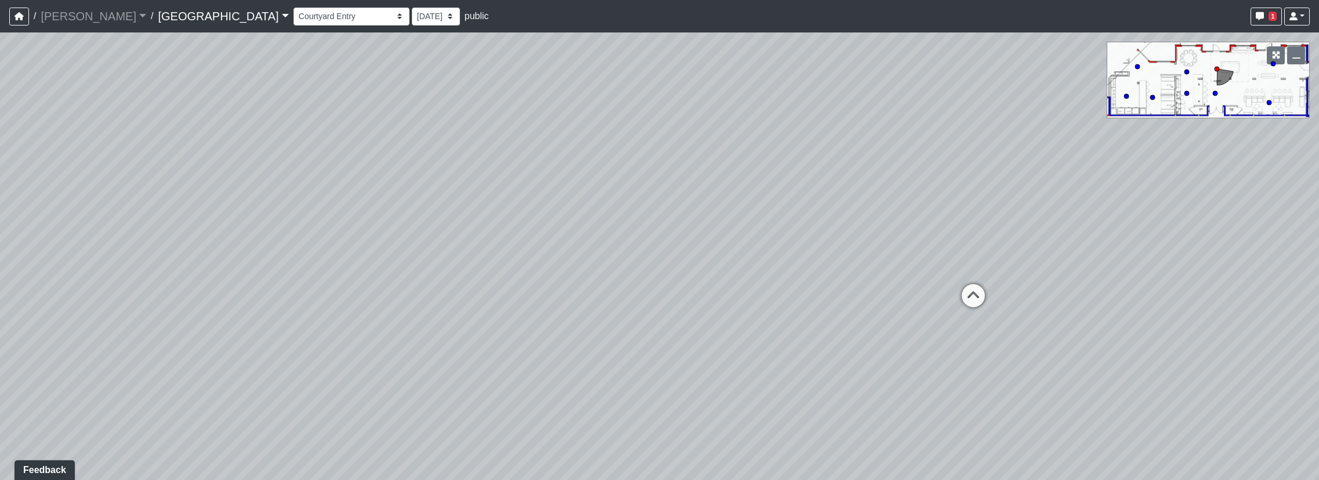
click at [592, 346] on div "Loading... Reception Desk Loading... Lobby Loading... Landing Loading... Entry …" at bounding box center [659, 256] width 1319 height 448
